Goal: Task Accomplishment & Management: Manage account settings

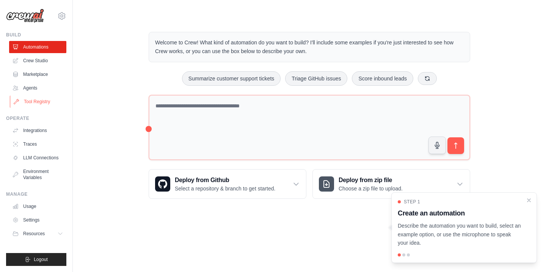
click at [35, 102] on link "Tool Registry" at bounding box center [38, 101] width 57 height 12
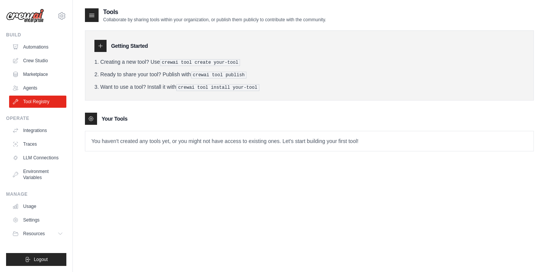
click at [97, 51] on div at bounding box center [100, 46] width 12 height 12
click at [100, 46] on icon at bounding box center [100, 46] width 4 height 4
click at [103, 144] on p "You haven't created any tools yet, or you might not have access to existing one…" at bounding box center [309, 141] width 448 height 20
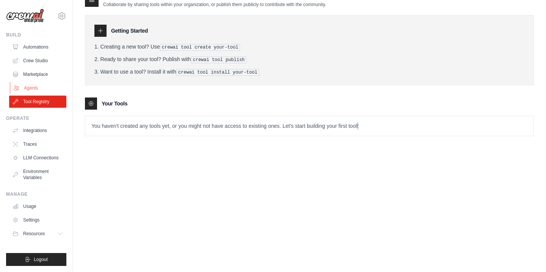
click at [24, 88] on link "Agents" at bounding box center [38, 88] width 57 height 12
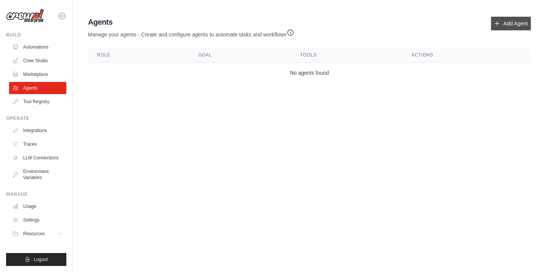
click at [514, 23] on link "Add Agent" at bounding box center [511, 24] width 40 height 14
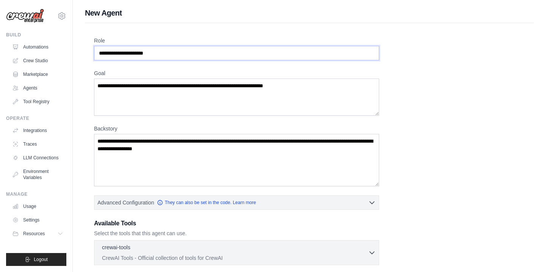
click at [247, 50] on input "Role" at bounding box center [236, 53] width 285 height 14
click at [256, 58] on input "Role" at bounding box center [236, 53] width 285 height 14
click at [120, 55] on input "**********" at bounding box center [236, 53] width 285 height 14
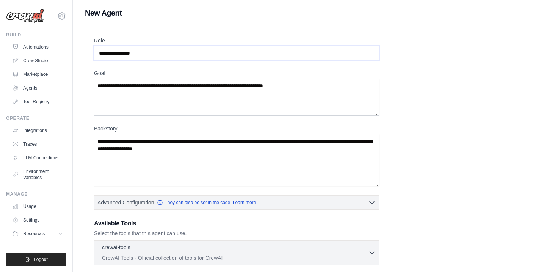
click at [120, 55] on input "**********" at bounding box center [236, 53] width 285 height 14
type input "**********"
click at [115, 93] on textarea "Goal" at bounding box center [236, 96] width 285 height 37
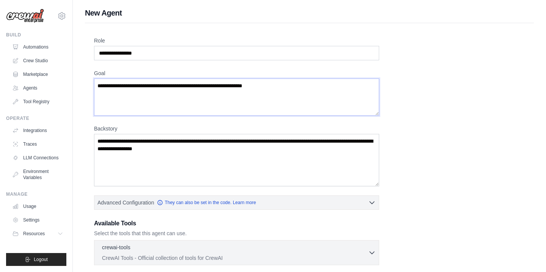
click at [128, 85] on textarea "**********" at bounding box center [236, 96] width 285 height 37
type textarea "**********"
click at [124, 151] on textarea "Backstory" at bounding box center [236, 160] width 285 height 52
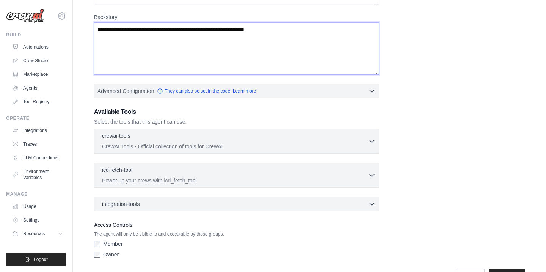
scroll to position [135, 0]
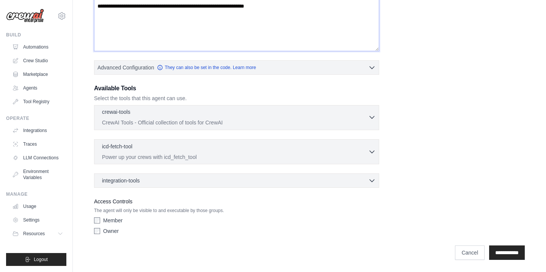
type textarea "**********"
click at [370, 120] on icon "button" at bounding box center [372, 117] width 8 height 8
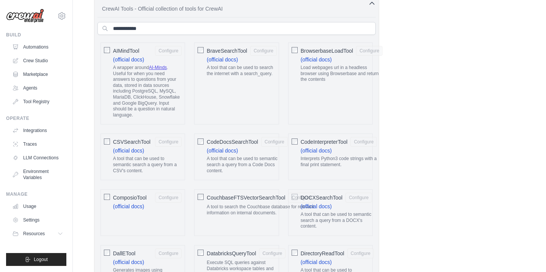
scroll to position [238, 0]
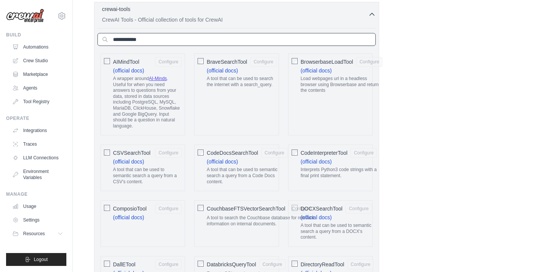
click at [299, 40] on input "text" at bounding box center [236, 39] width 278 height 13
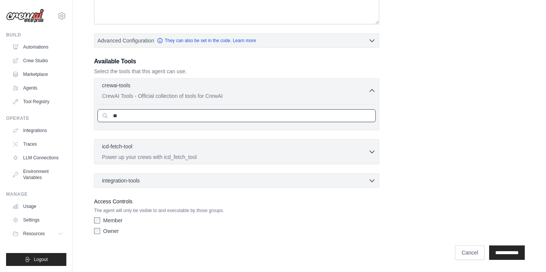
type input "*"
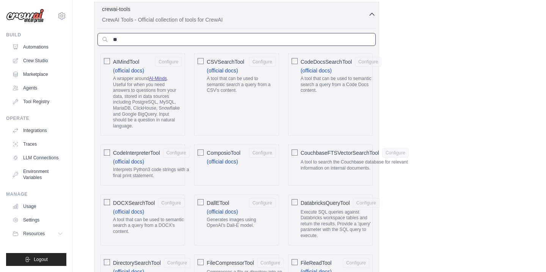
scroll to position [162, 0]
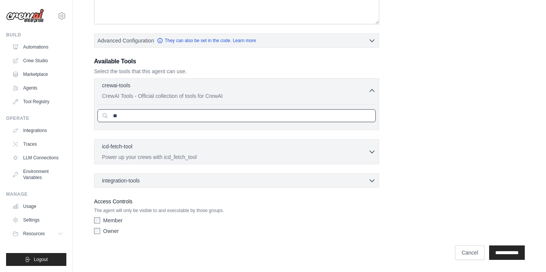
type input "*"
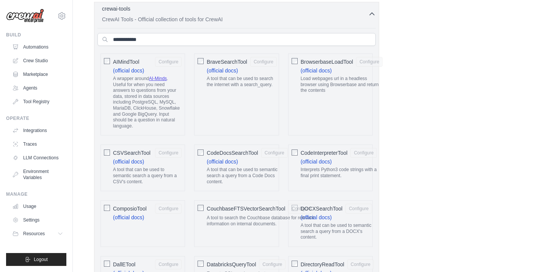
click at [372, 17] on icon "button" at bounding box center [372, 14] width 8 height 8
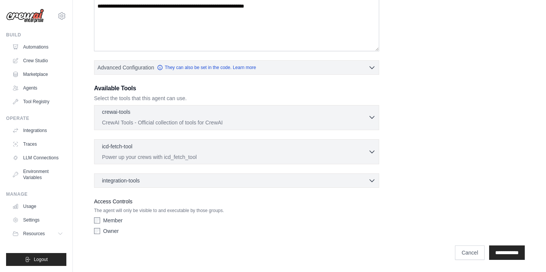
scroll to position [135, 0]
click at [373, 181] on icon "button" at bounding box center [372, 180] width 8 height 8
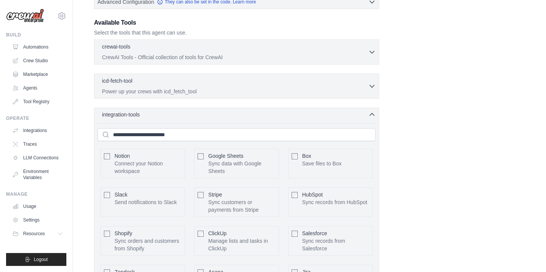
scroll to position [170, 0]
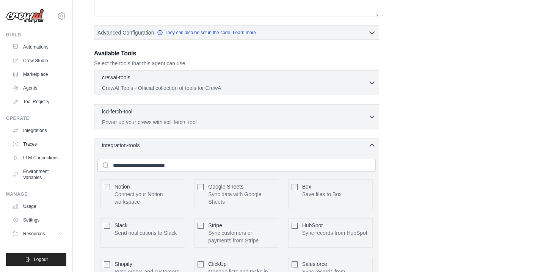
click at [369, 148] on icon "button" at bounding box center [372, 145] width 8 height 8
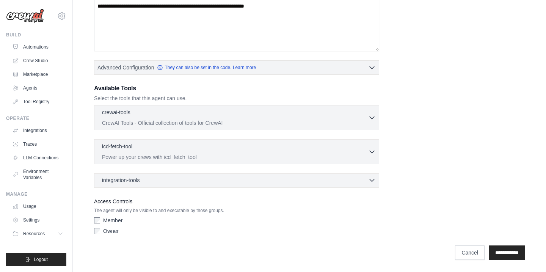
scroll to position [135, 0]
click at [370, 182] on icon "button" at bounding box center [372, 180] width 8 height 8
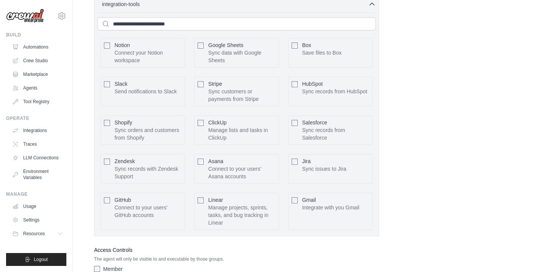
scroll to position [256, 0]
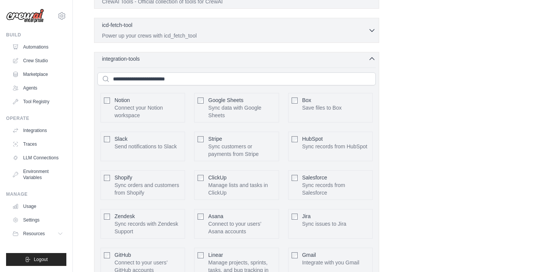
click at [370, 62] on icon "button" at bounding box center [372, 59] width 8 height 8
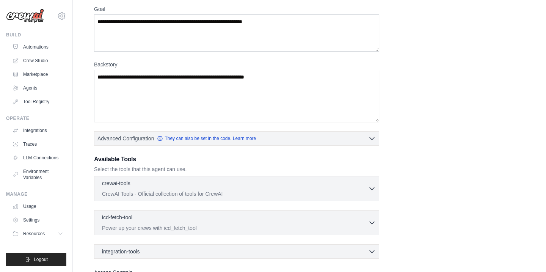
scroll to position [135, 0]
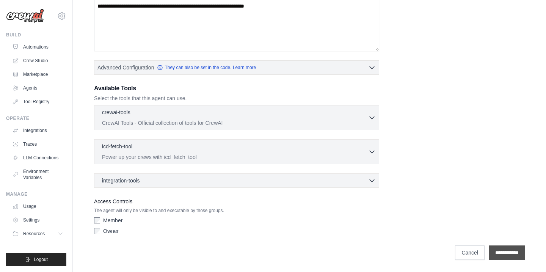
click at [494, 253] on input "**********" at bounding box center [507, 252] width 36 height 14
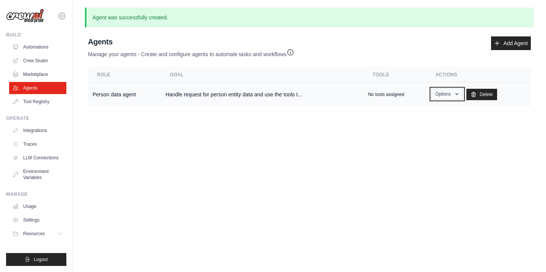
click at [449, 97] on button "Options" at bounding box center [447, 93] width 32 height 11
click at [450, 111] on link "Show" at bounding box center [435, 112] width 55 height 14
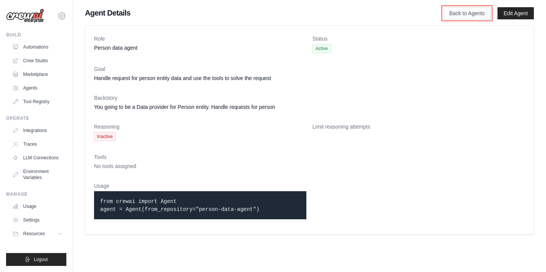
click at [467, 10] on link "Back to Agents" at bounding box center [466, 13] width 48 height 13
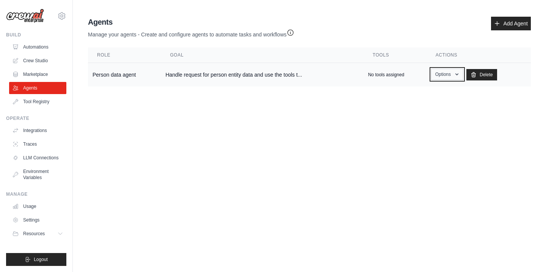
click at [450, 79] on button "Options" at bounding box center [447, 74] width 32 height 11
click at [420, 107] on link "Edit" at bounding box center [435, 105] width 55 height 14
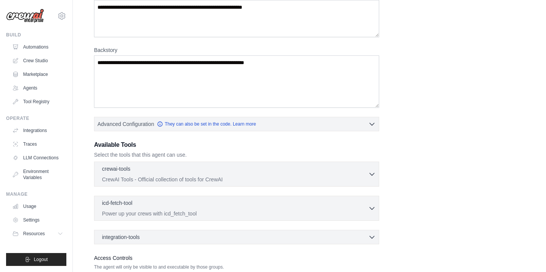
scroll to position [156, 0]
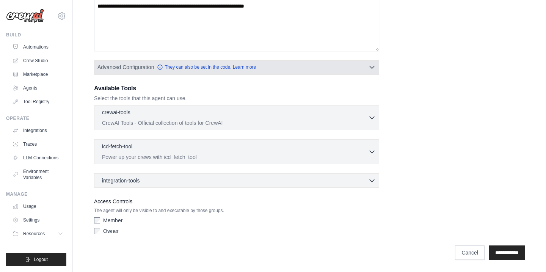
click at [374, 66] on icon "button" at bounding box center [372, 67] width 8 height 8
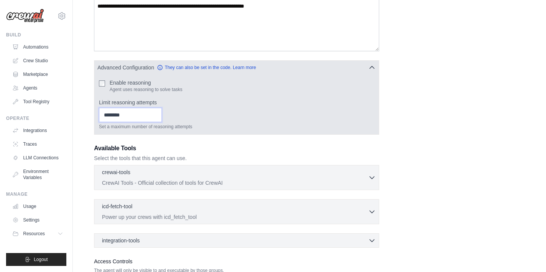
click at [145, 117] on input "Limit reasoning attempts" at bounding box center [130, 115] width 63 height 14
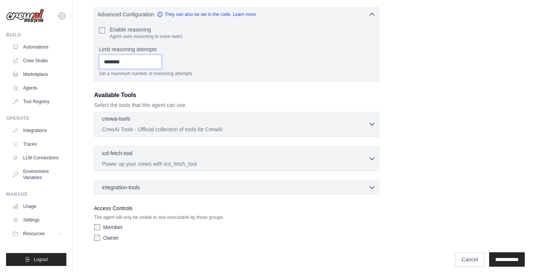
scroll to position [216, 0]
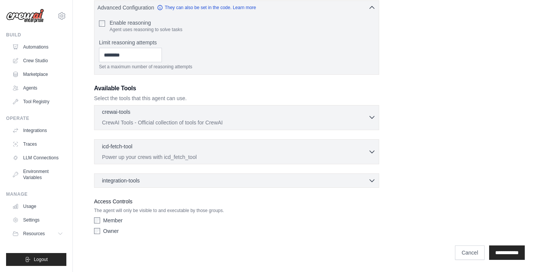
click at [140, 122] on p "CrewAI Tools - Official collection of tools for CrewAI" at bounding box center [235, 123] width 266 height 8
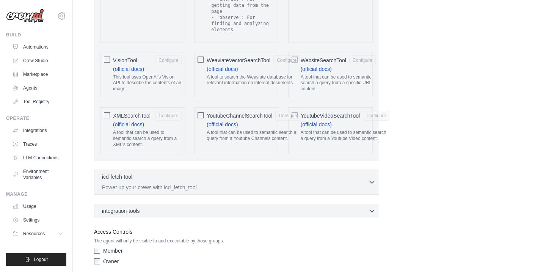
scroll to position [1706, 0]
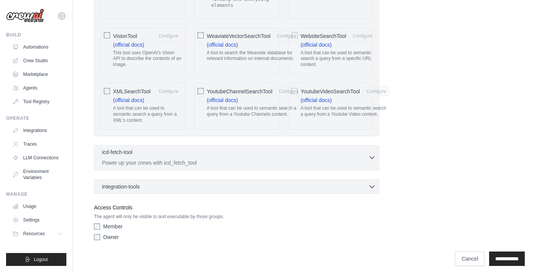
click at [272, 159] on p "Power up your crews with icd_fetch_tool" at bounding box center [235, 163] width 266 height 8
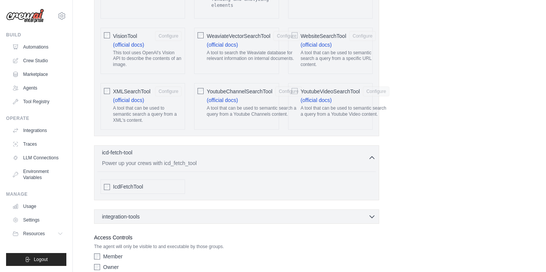
click at [136, 183] on span "IcdFetchTool" at bounding box center [128, 187] width 30 height 8
click at [144, 183] on div "IcdFetchTool" at bounding box center [147, 187] width 69 height 8
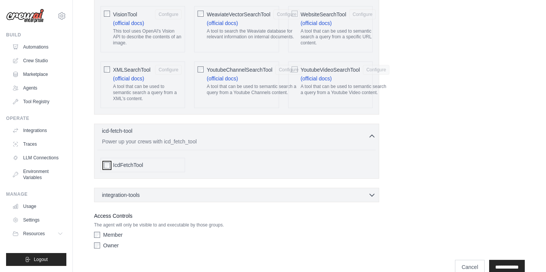
scroll to position [1736, 0]
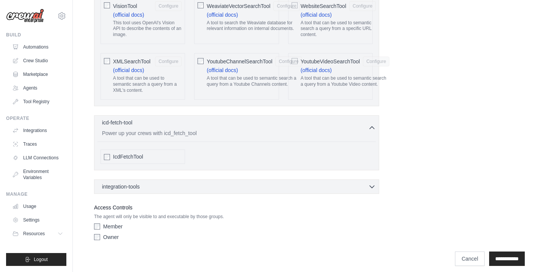
click at [206, 179] on div "integration-tools 0 selected Notion Google Sheets Box Jira" at bounding box center [236, 186] width 285 height 14
click at [207, 184] on div "integration-tools 0 selected Notion Google Sheets Box Jira" at bounding box center [236, 186] width 285 height 14
click at [206, 182] on div "integration-tools 0 selected" at bounding box center [239, 186] width 274 height 8
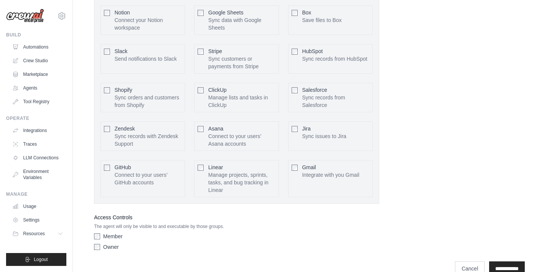
scroll to position [1961, 0]
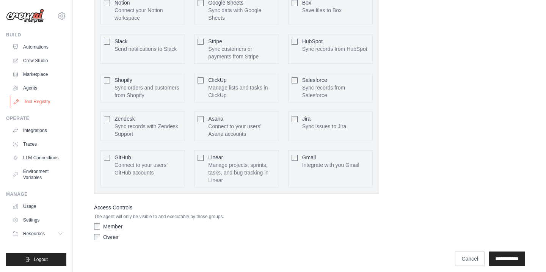
click at [33, 101] on link "Tool Registry" at bounding box center [38, 101] width 57 height 12
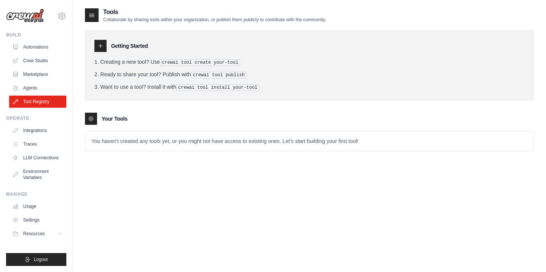
click at [99, 144] on p "You haven't created any tools yet, or you might not have access to existing one…" at bounding box center [309, 141] width 448 height 20
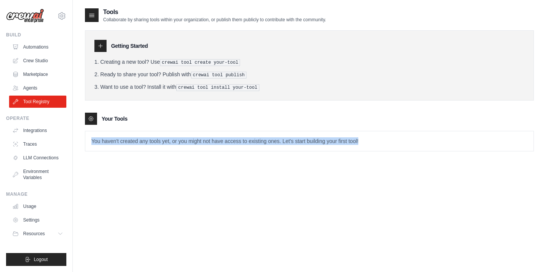
click at [99, 144] on p "You haven't created any tools yet, or you might not have access to existing one…" at bounding box center [309, 141] width 448 height 20
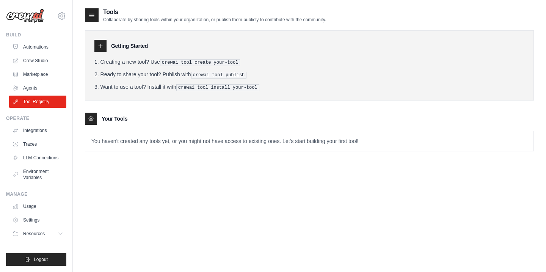
click at [88, 9] on div at bounding box center [92, 15] width 14 height 14
click at [92, 16] on icon at bounding box center [92, 15] width 8 height 8
click at [95, 39] on div "Getting Started Creating a new tool? Use crewai tool create your-tool Ready to …" at bounding box center [309, 65] width 449 height 70
click at [101, 43] on icon at bounding box center [100, 46] width 6 height 6
click at [186, 59] on pre "crewai tool create your-tool" at bounding box center [200, 62] width 80 height 7
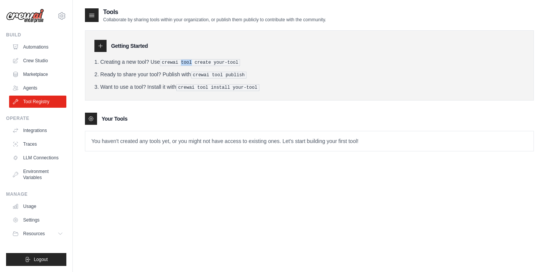
click at [186, 59] on pre "crewai tool create your-tool" at bounding box center [200, 62] width 80 height 7
click at [346, 197] on div "Tools Collaborate by sharing tools within your organization, or publish them pu…" at bounding box center [309, 144] width 449 height 272
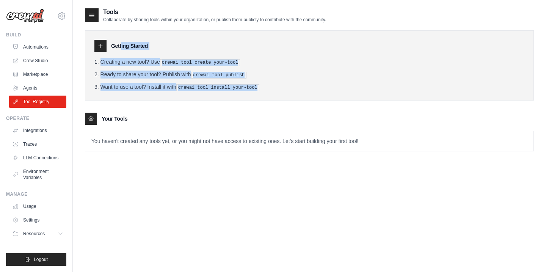
drag, startPoint x: 109, startPoint y: 30, endPoint x: 317, endPoint y: 94, distance: 218.1
click at [317, 94] on div "Getting Started Creating a new tool? Use crewai tool create your-tool Ready to …" at bounding box center [309, 65] width 449 height 70
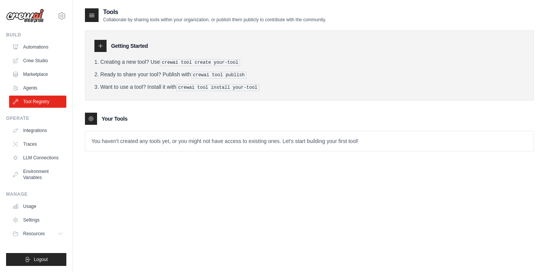
click at [93, 13] on icon at bounding box center [92, 15] width 8 height 8
click at [83, 16] on div "Tools Collaborate by sharing tools within your organization, or publish them pu…" at bounding box center [309, 144] width 473 height 272
click at [92, 16] on icon at bounding box center [92, 15] width 8 height 8
click at [89, 13] on icon at bounding box center [92, 15] width 8 height 8
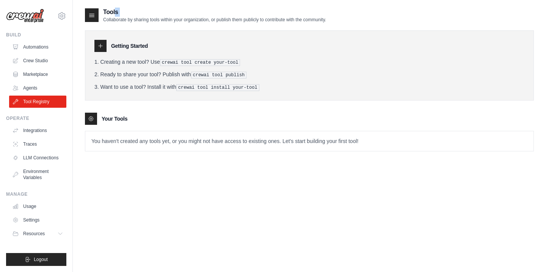
click at [89, 13] on icon at bounding box center [92, 15] width 8 height 8
click at [122, 22] on p "Collaborate by sharing tools within your organization, or publish them publicly…" at bounding box center [214, 20] width 223 height 6
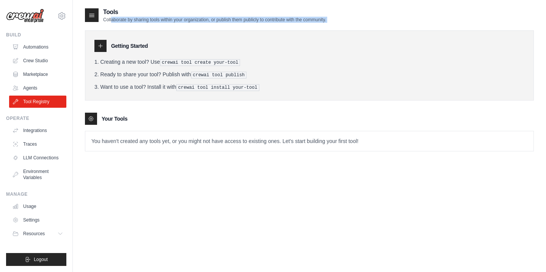
click at [122, 22] on p "Collaborate by sharing tools within your organization, or publish them publicly…" at bounding box center [214, 20] width 223 height 6
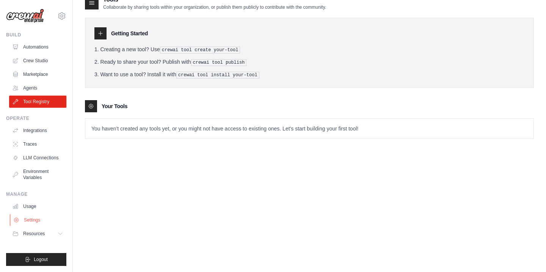
scroll to position [15, 0]
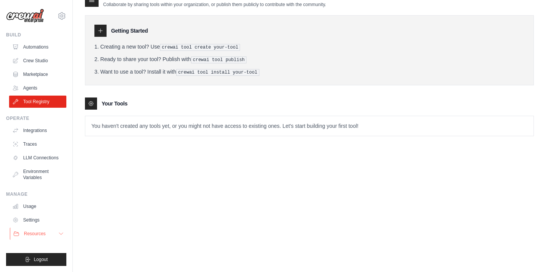
click at [57, 233] on button "Resources" at bounding box center [38, 233] width 57 height 12
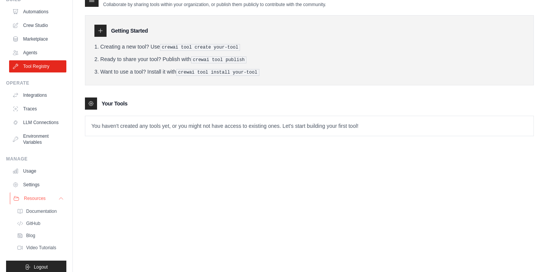
scroll to position [43, 0]
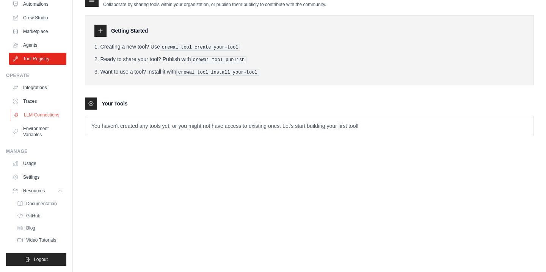
click at [38, 120] on link "LLM Connections" at bounding box center [38, 115] width 57 height 12
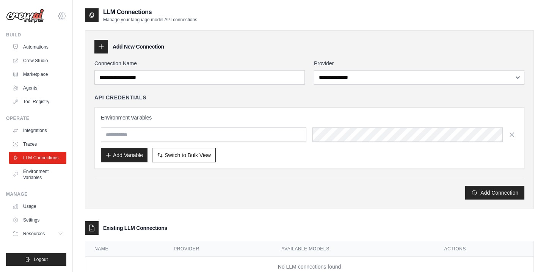
click at [59, 11] on div "rajamani.mahesh@gmail.com Settings" at bounding box center [36, 12] width 60 height 24
click at [62, 15] on icon at bounding box center [61, 15] width 9 height 9
click at [47, 47] on link "Settings" at bounding box center [61, 51] width 67 height 14
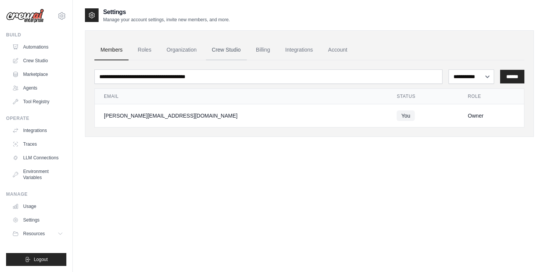
click at [225, 52] on link "Crew Studio" at bounding box center [226, 50] width 41 height 20
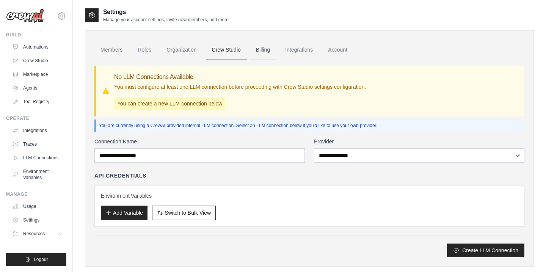
click at [261, 49] on link "Billing" at bounding box center [263, 50] width 26 height 20
